Goal: Information Seeking & Learning: Learn about a topic

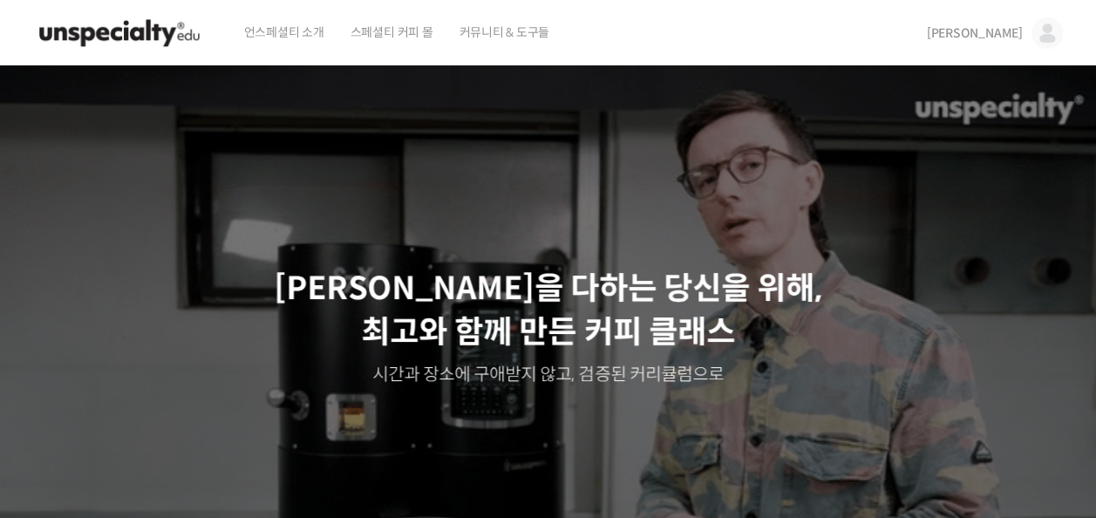
click at [1054, 39] on img at bounding box center [1047, 32] width 31 height 31
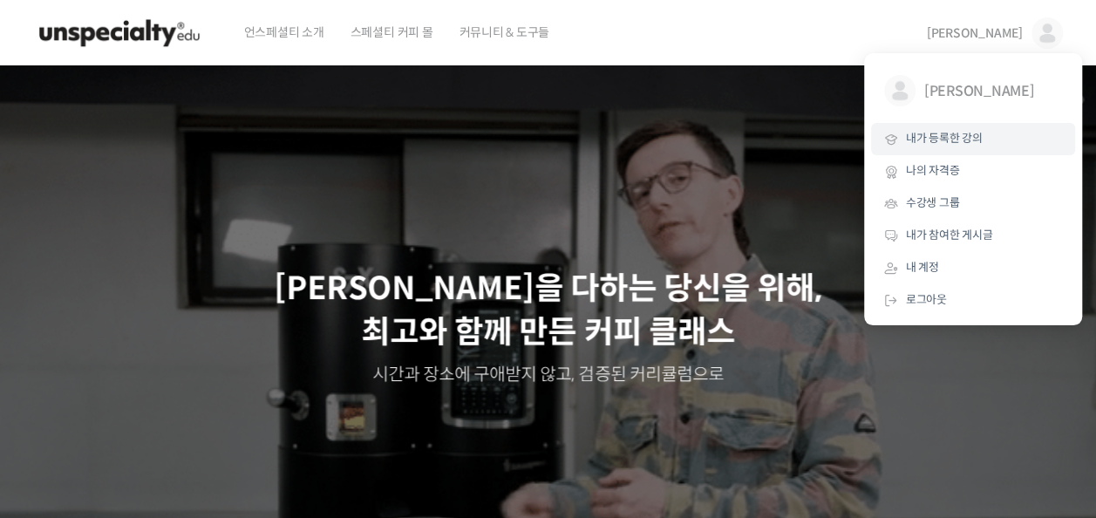
click at [990, 145] on link "내가 등록한 강의" at bounding box center [973, 139] width 204 height 32
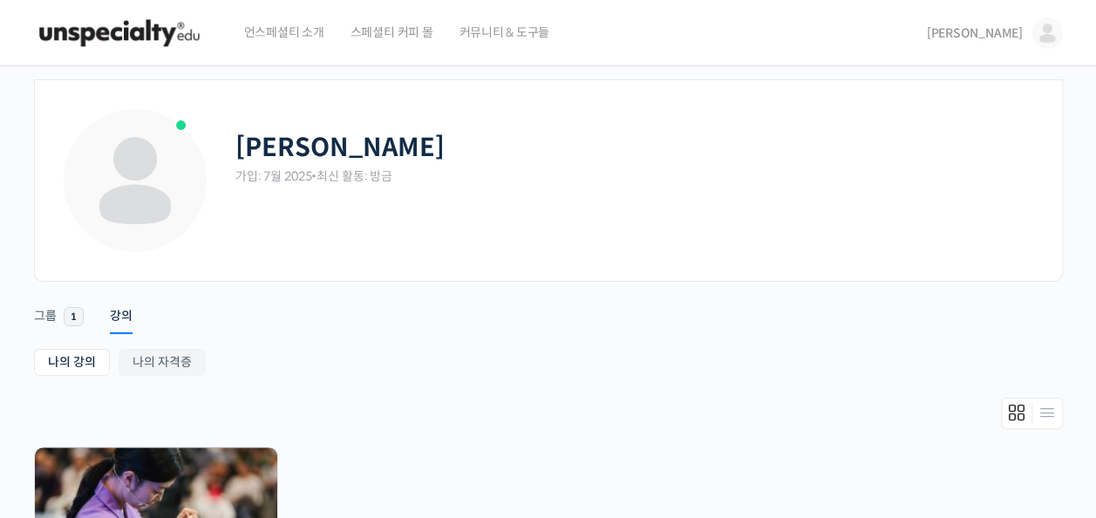
scroll to position [166, 0]
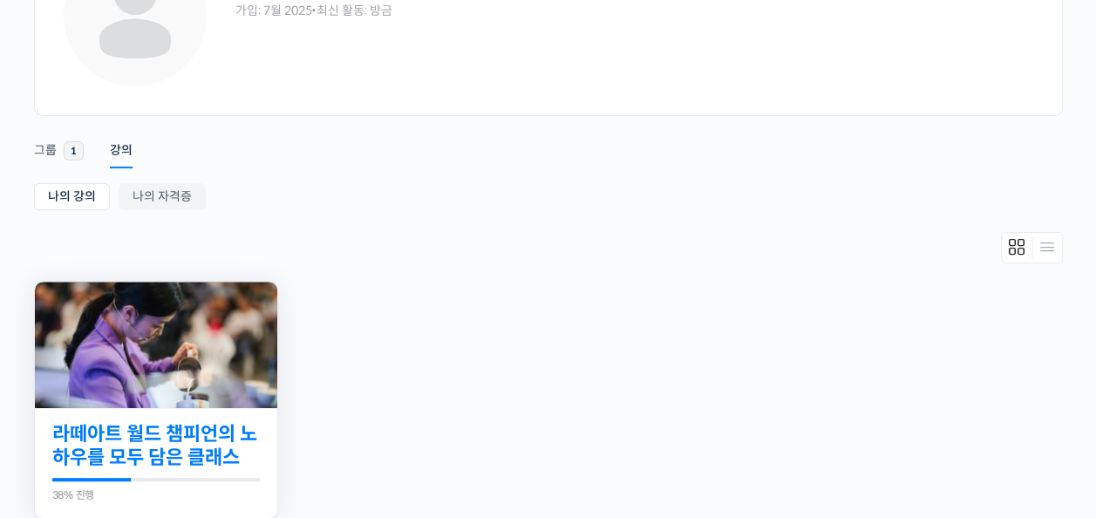
click at [220, 441] on link "라떼아트 월드 챔피언의 노하우를 모두 담은 클래스" at bounding box center [156, 446] width 208 height 48
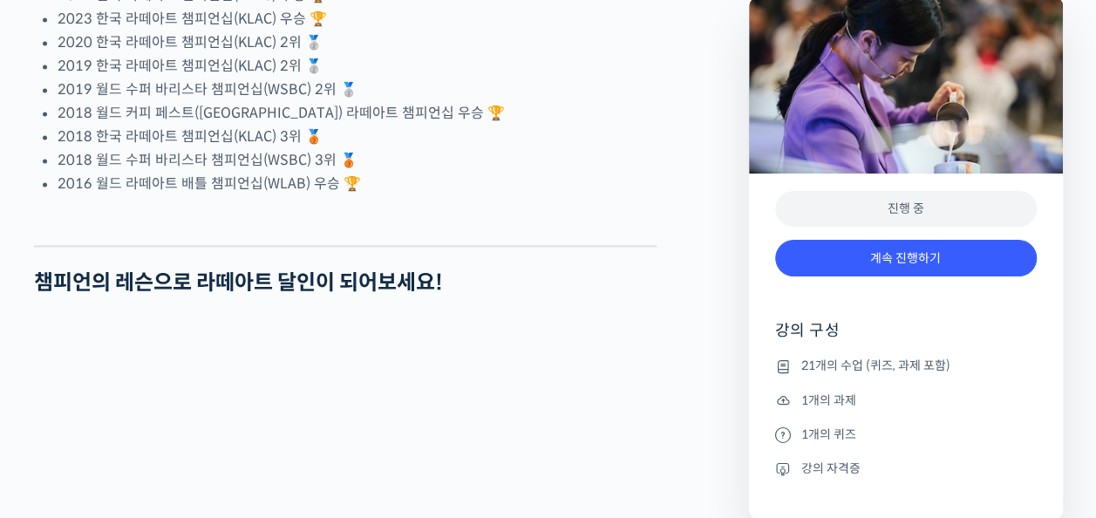
scroll to position [1348, 0]
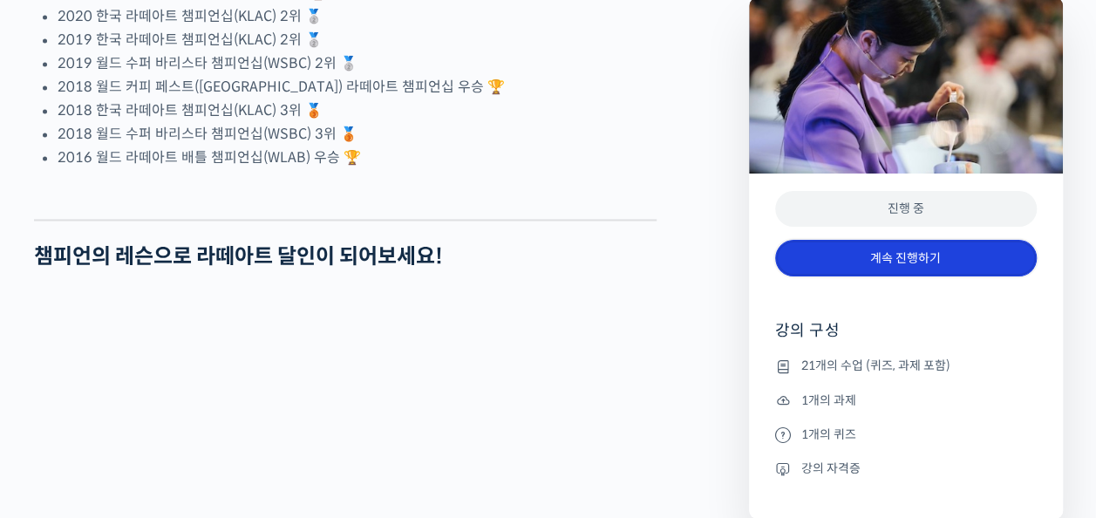
click at [927, 255] on link "계속 진행하기" at bounding box center [906, 259] width 262 height 38
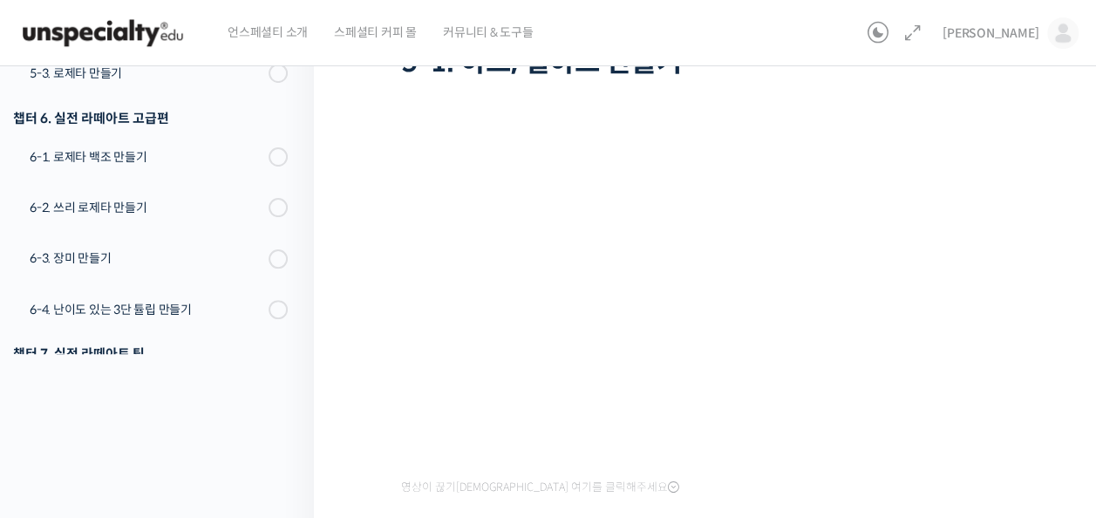
scroll to position [54, 0]
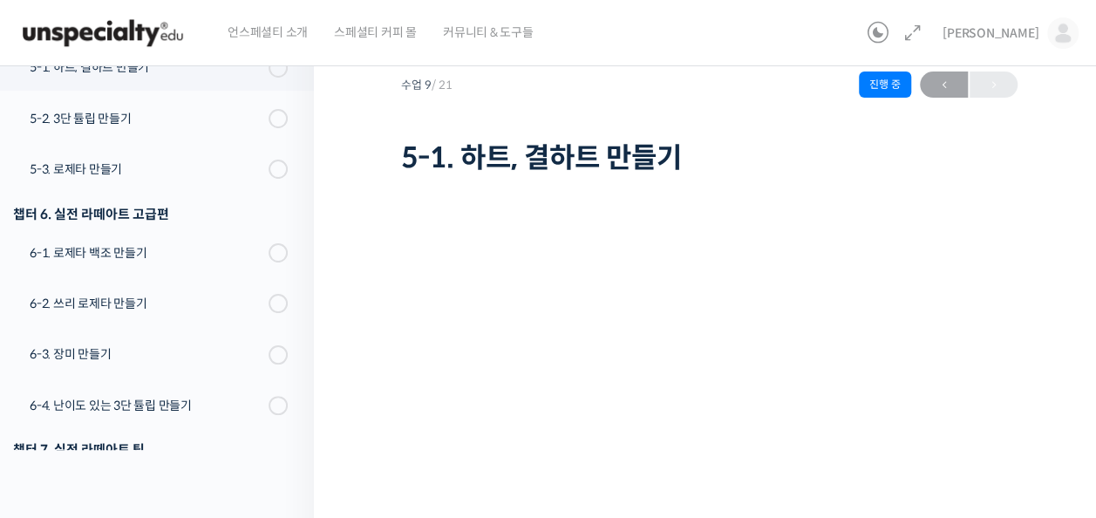
click at [1074, 102] on div "라떼아트 월드 챔피언의 노하우를 모두 담은 클래스 5-1. 하트, 결하트 만들기 진행 중 수업 9 / 21 진행 중 ← 이전 5-1. 하트, …" at bounding box center [709, 386] width 791 height 777
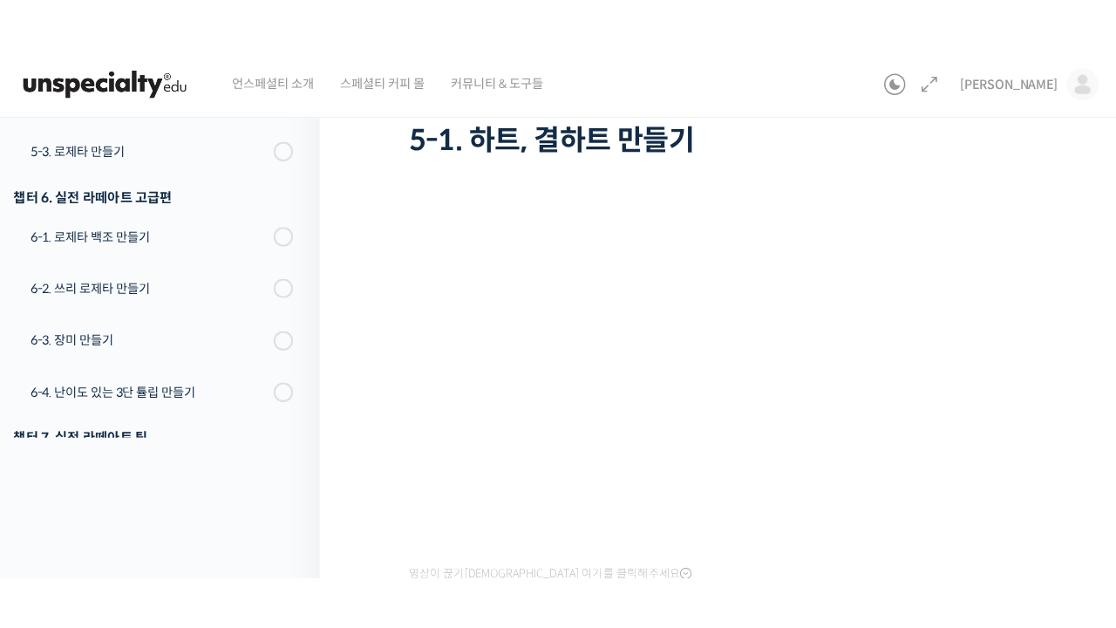
scroll to position [159, 0]
